Goal: Find specific page/section: Find specific page/section

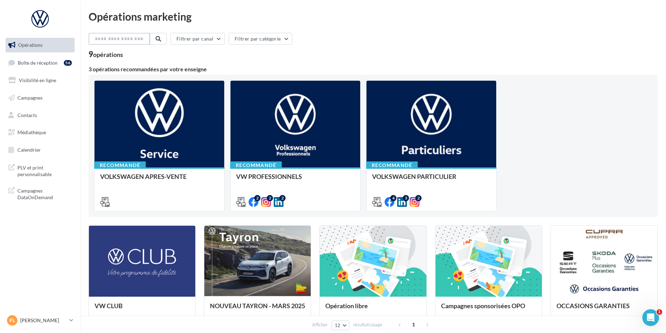
click at [123, 38] on input "text" at bounding box center [119, 39] width 61 height 12
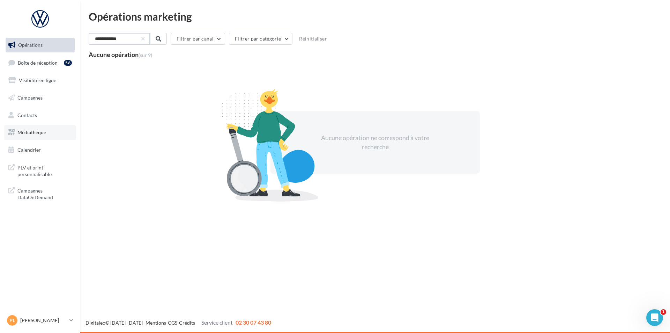
type input "**********"
click at [46, 132] on span "Médiathèque" at bounding box center [31, 132] width 29 height 6
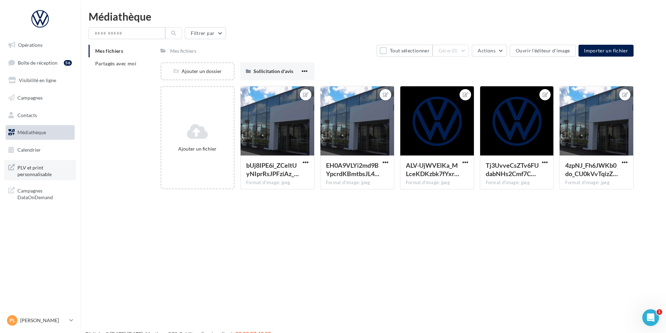
click at [35, 171] on span "PLV et print personnalisable" at bounding box center [44, 170] width 54 height 15
